Goal: Information Seeking & Learning: Learn about a topic

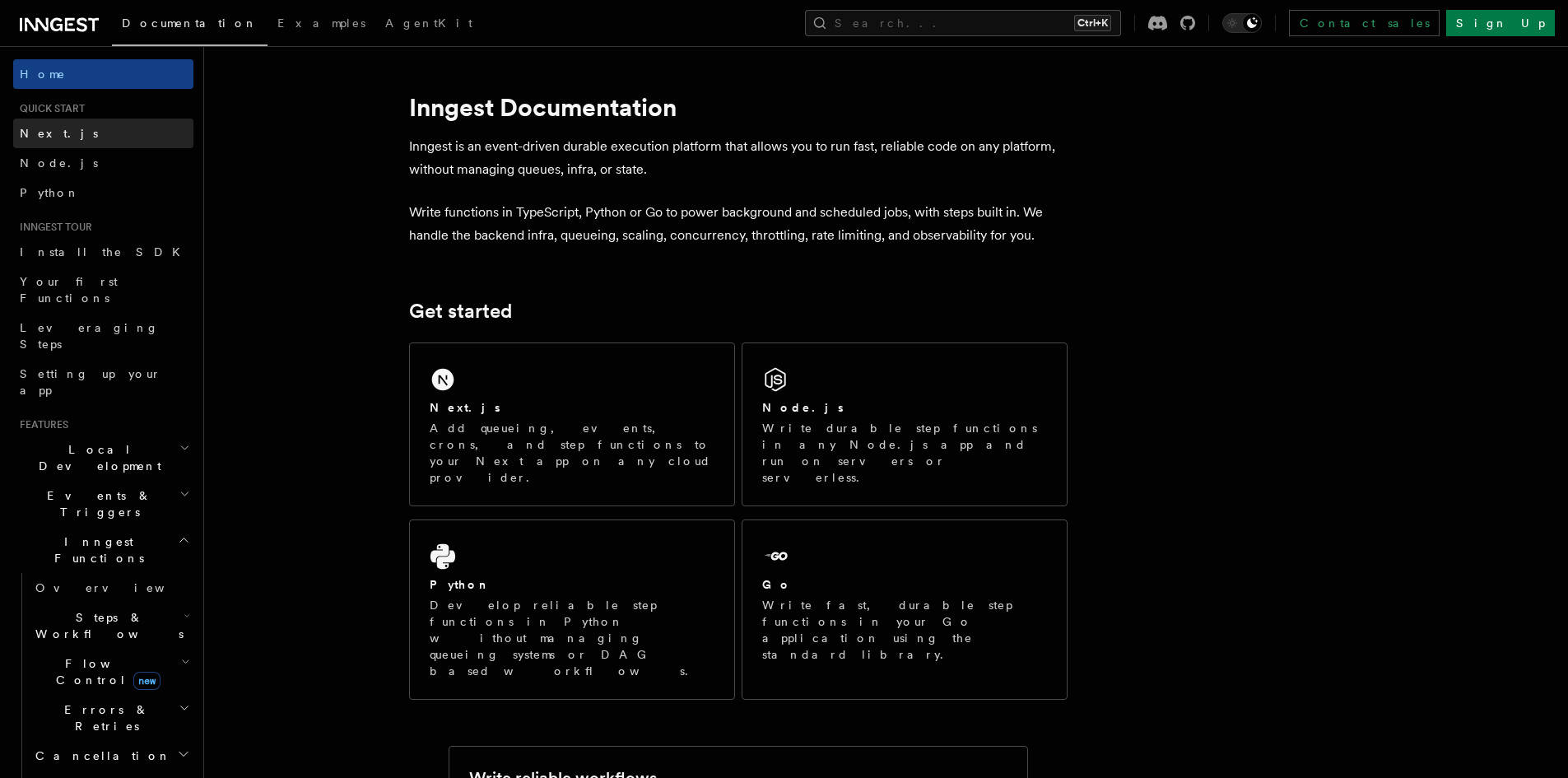
click at [53, 132] on span "Next.js" at bounding box center [59, 133] width 78 height 13
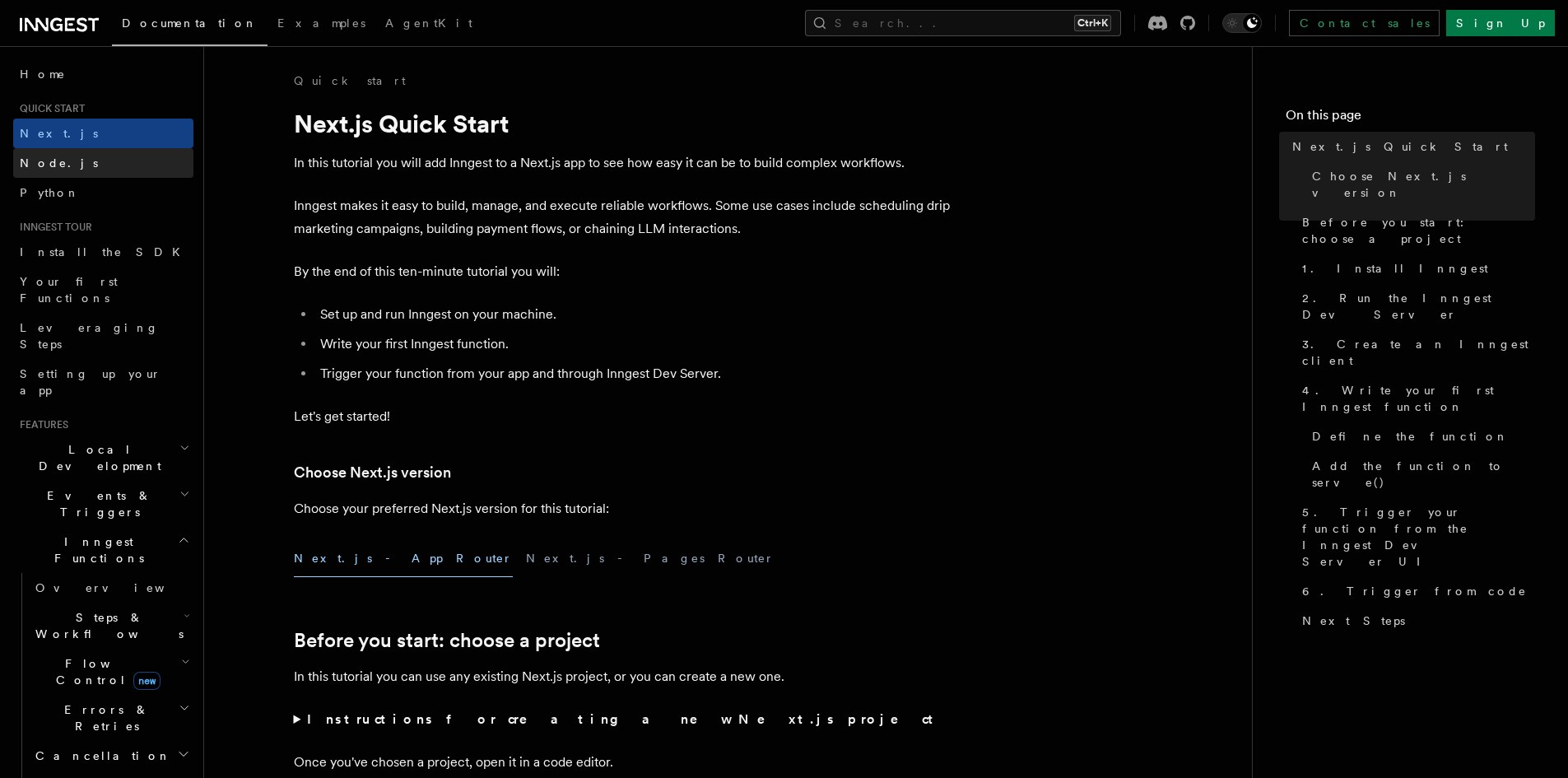
click at [51, 161] on span "Node.js" at bounding box center [59, 163] width 78 height 13
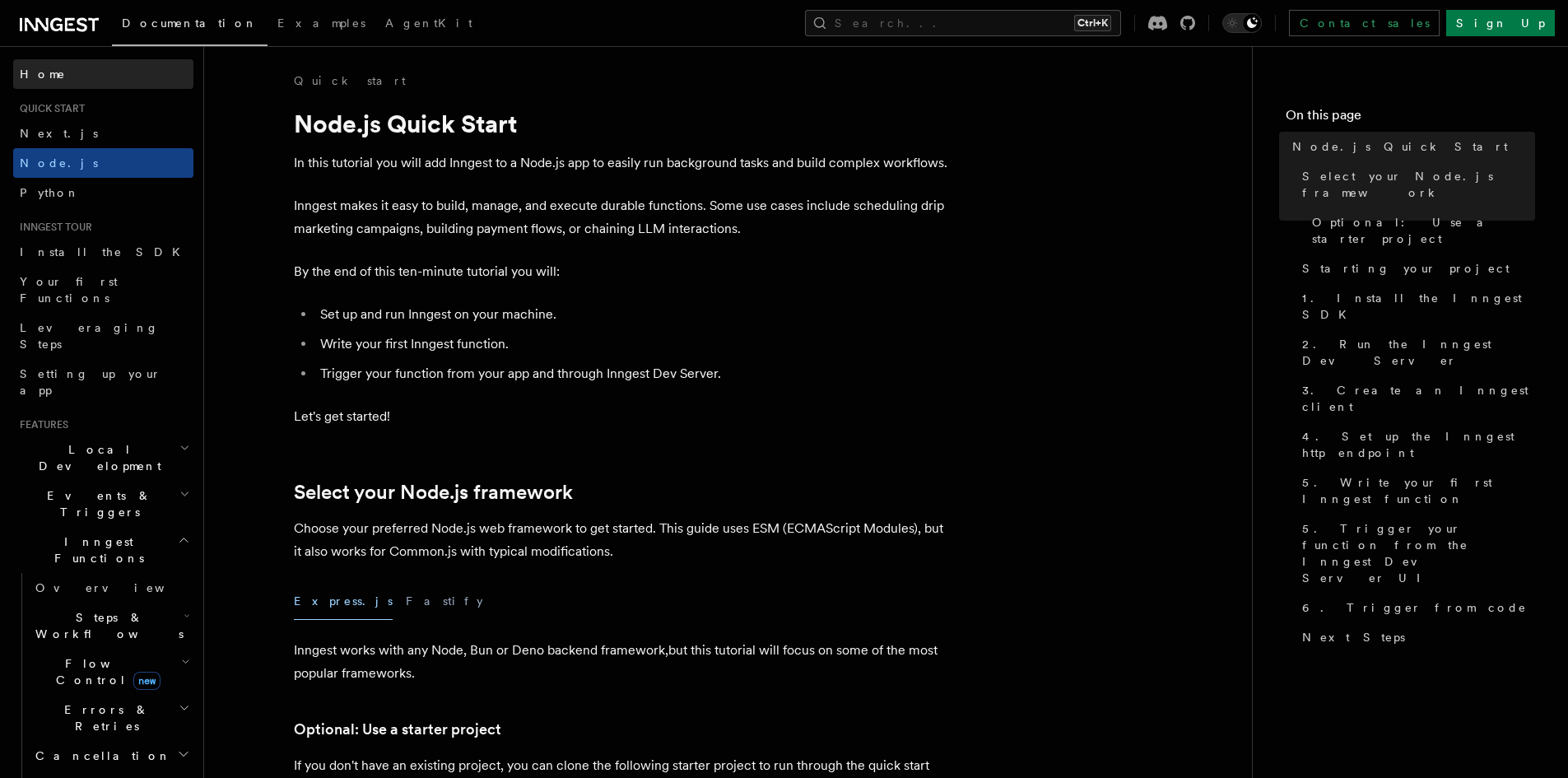
click at [39, 70] on span "Home" at bounding box center [43, 73] width 46 height 16
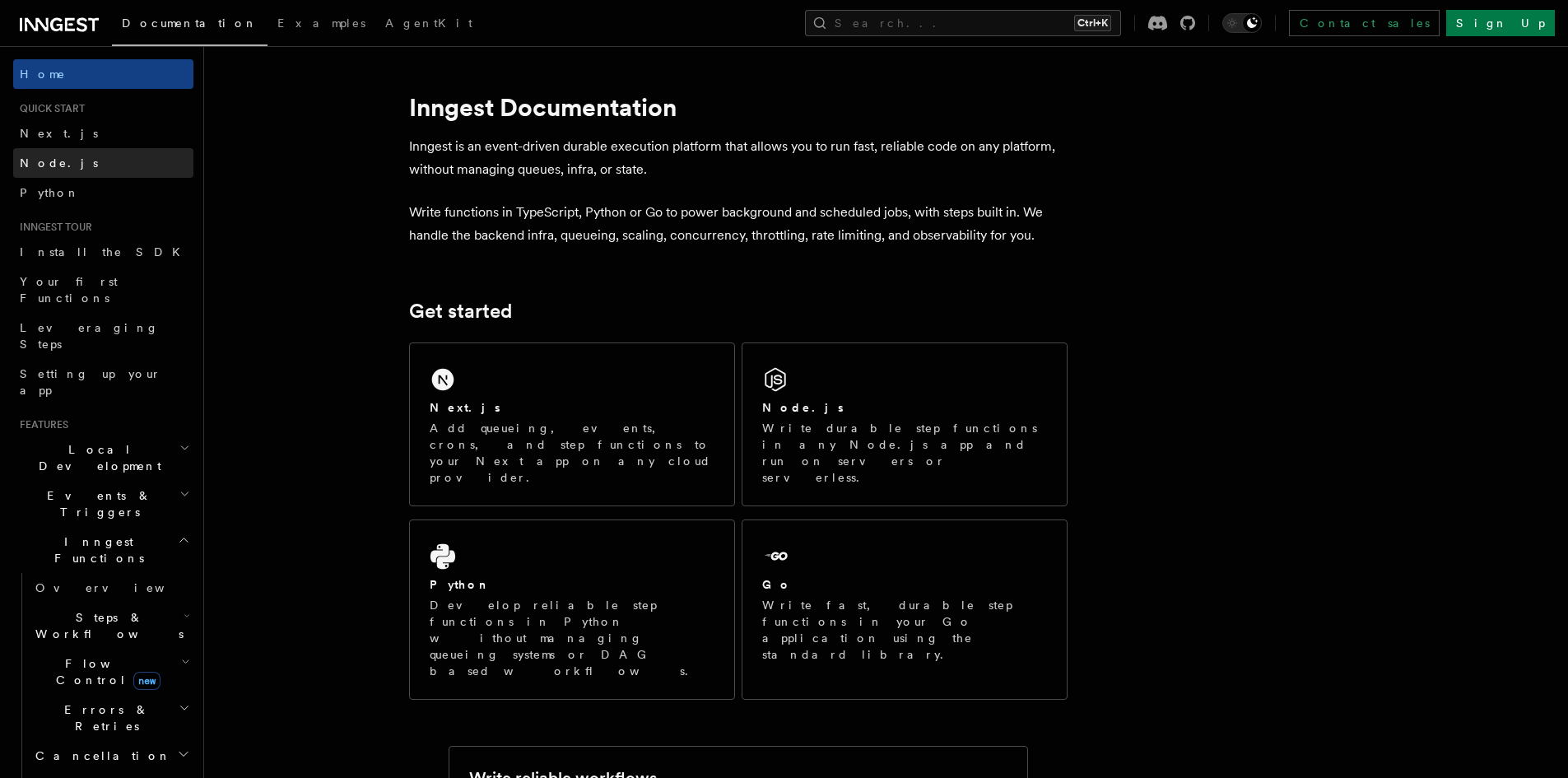
click at [57, 160] on span "Node.js" at bounding box center [59, 163] width 78 height 13
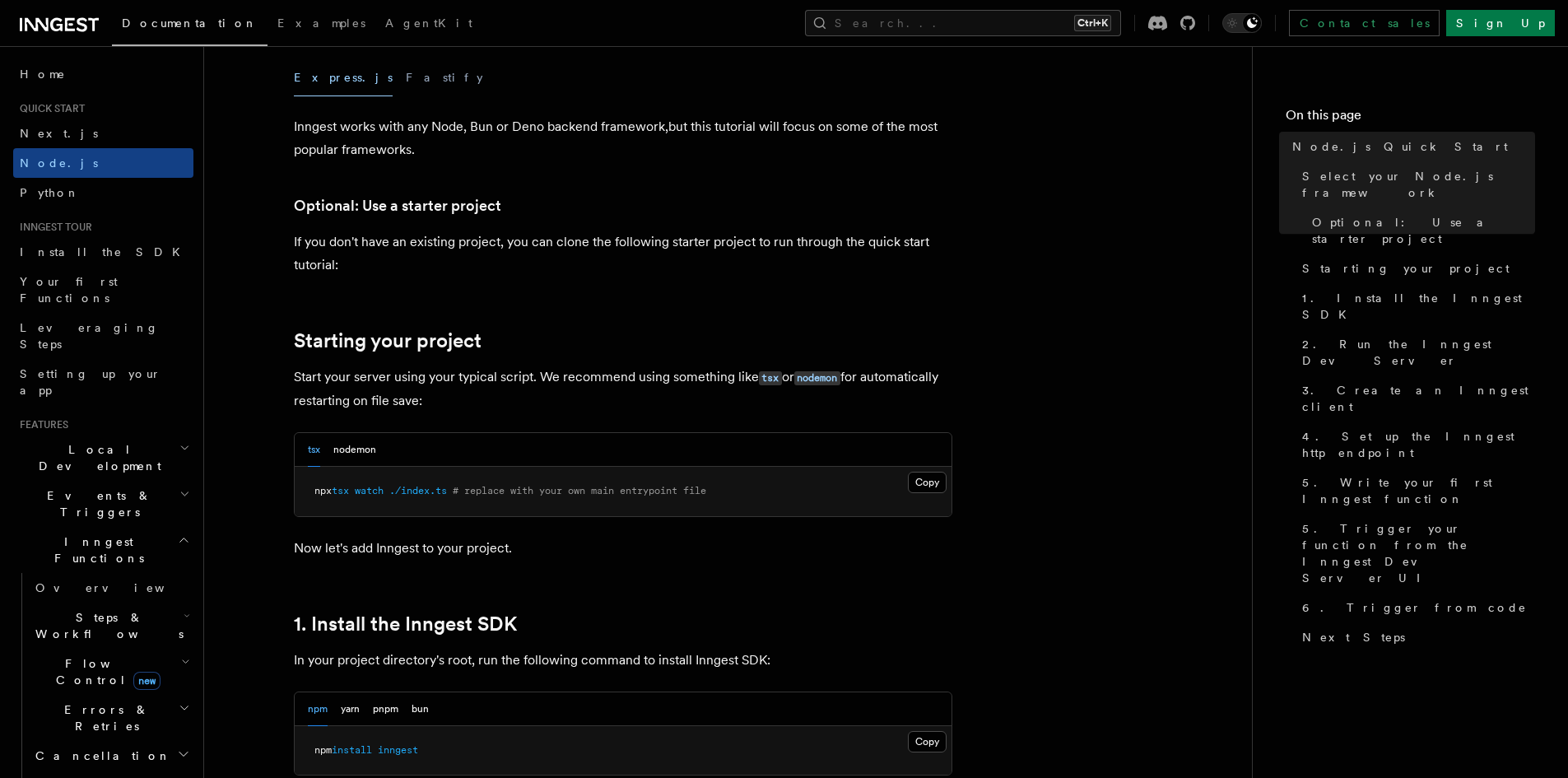
scroll to position [576, 0]
